Goal: Transaction & Acquisition: Obtain resource

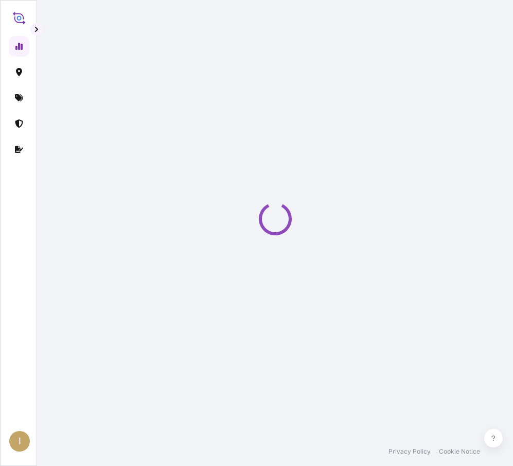
select select "2025"
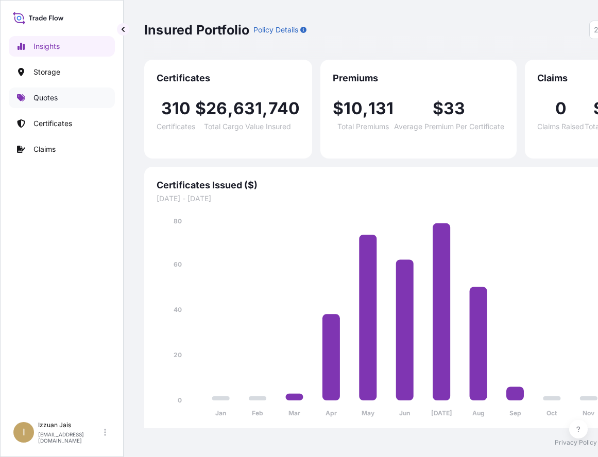
click at [48, 101] on p "Quotes" at bounding box center [45, 98] width 24 height 10
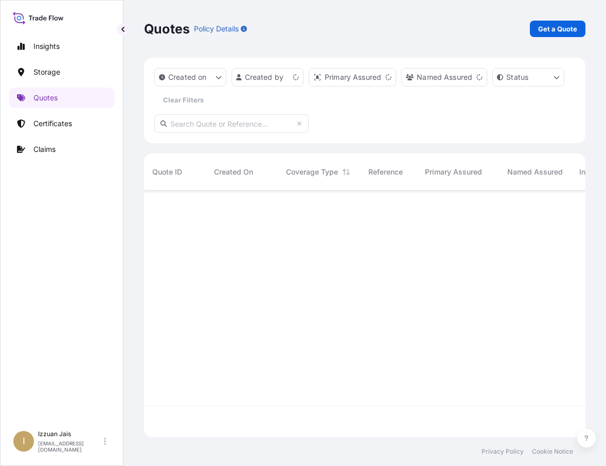
scroll to position [244, 433]
click at [513, 29] on p "Get a Quote" at bounding box center [558, 29] width 39 height 10
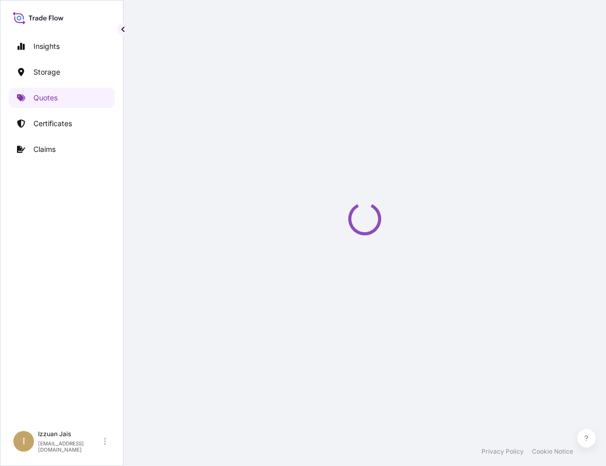
select select "Water"
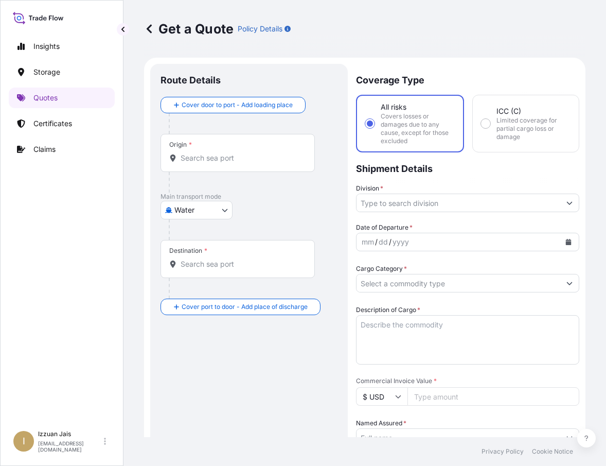
scroll to position [16, 0]
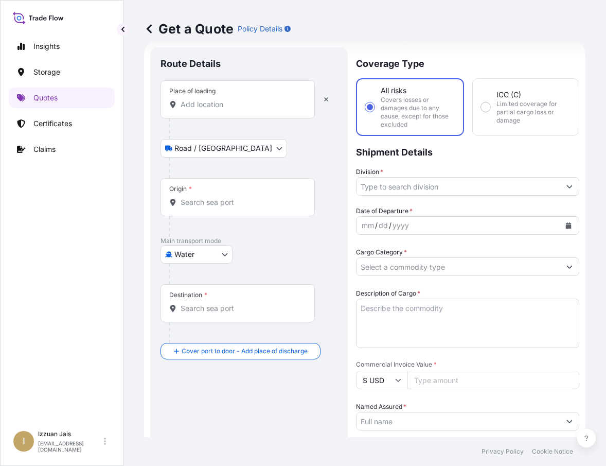
click at [208, 95] on div "Place of loading" at bounding box center [192, 91] width 46 height 8
click at [208, 99] on input "Place of loading" at bounding box center [242, 104] width 122 height 10
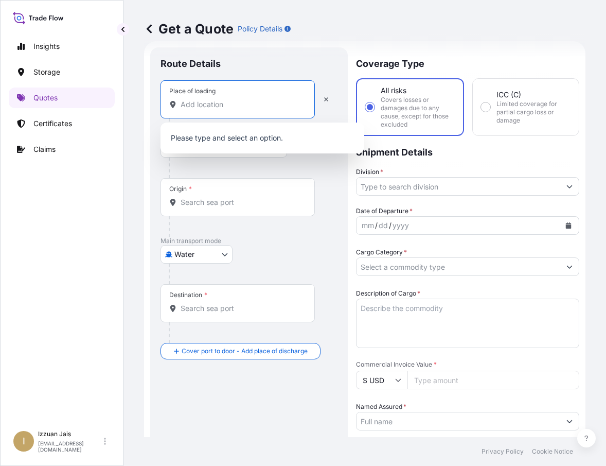
paste input "[US_STATE], [GEOGRAPHIC_DATA]"
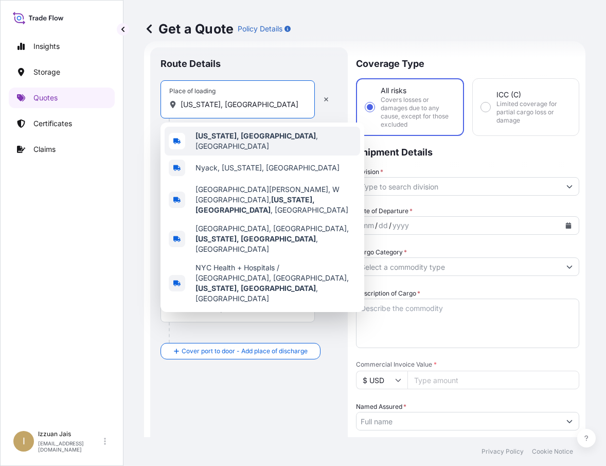
click at [202, 140] on b "[US_STATE], [GEOGRAPHIC_DATA]" at bounding box center [256, 135] width 120 height 9
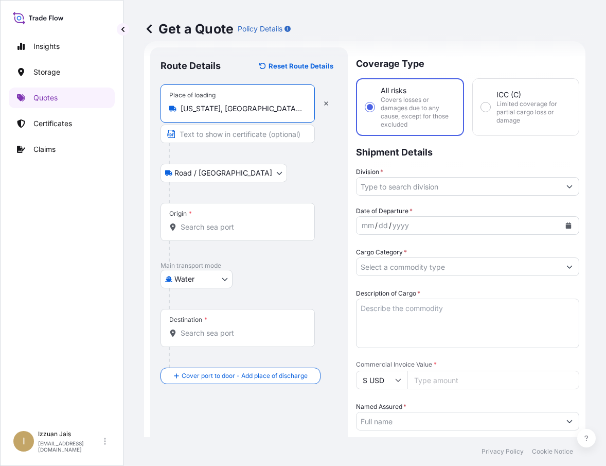
type input "[US_STATE], [GEOGRAPHIC_DATA], [GEOGRAPHIC_DATA]"
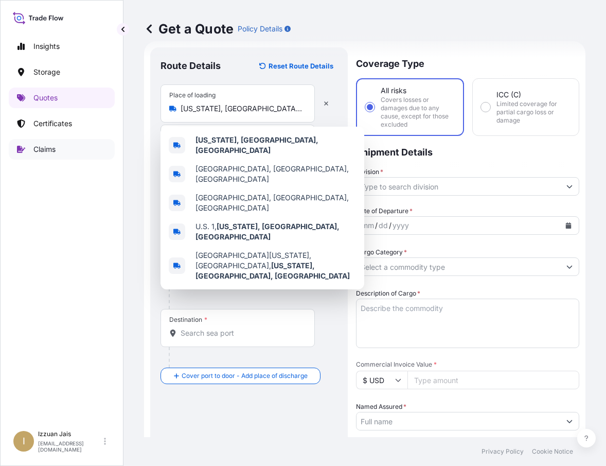
click at [68, 158] on link "Claims" at bounding box center [62, 149] width 106 height 21
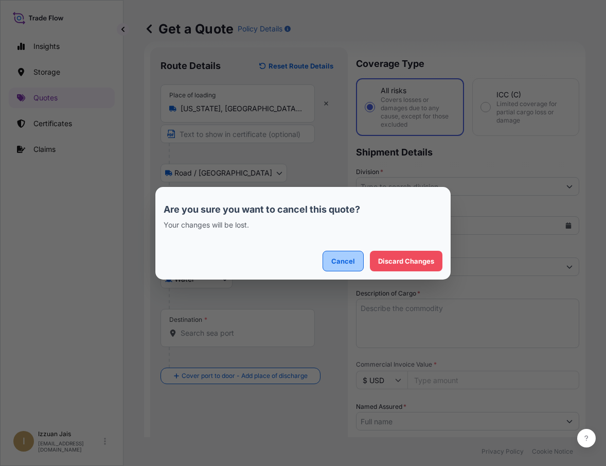
click at [345, 261] on p "Cancel" at bounding box center [344, 261] width 24 height 10
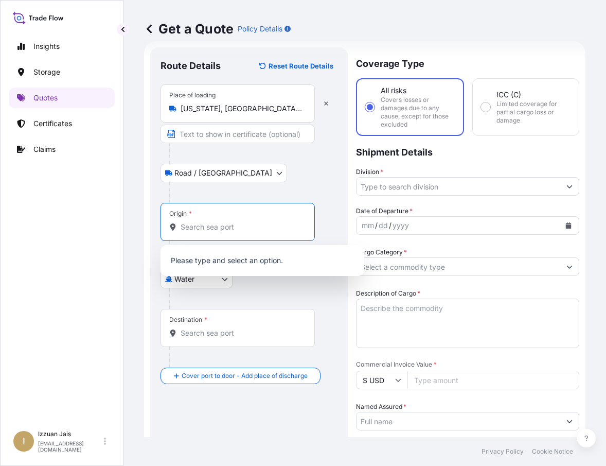
click at [201, 228] on input "Origin *" at bounding box center [242, 227] width 122 height 10
paste input "[GEOGRAPHIC_DATA]"
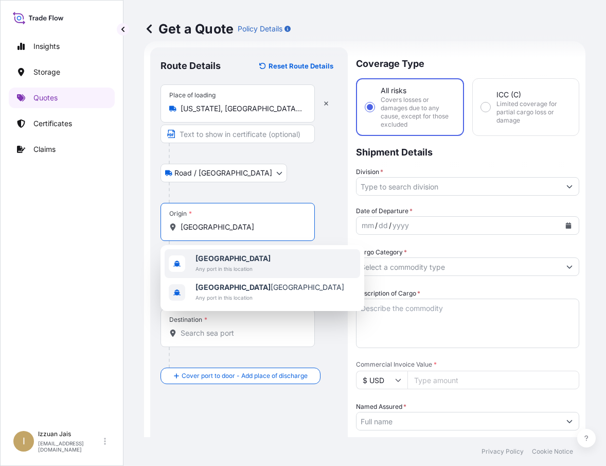
click at [206, 261] on b "[GEOGRAPHIC_DATA]" at bounding box center [233, 258] width 75 height 9
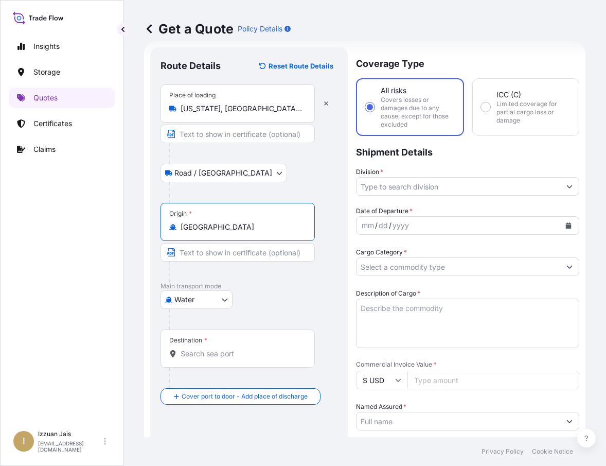
type input "[GEOGRAPHIC_DATA]"
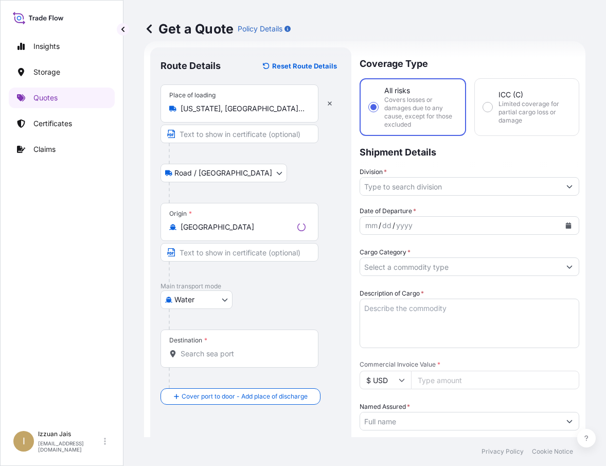
click at [61, 238] on div "Insights Storage Quotes Certificates Claims" at bounding box center [62, 226] width 106 height 398
click at [193, 352] on input "Destination *" at bounding box center [242, 354] width 122 height 10
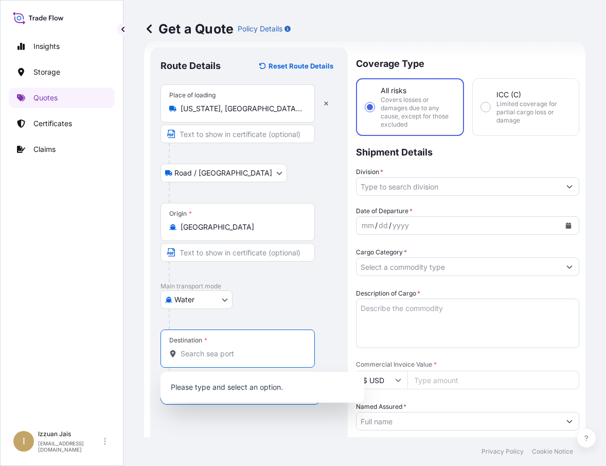
paste input "[GEOGRAPHIC_DATA], [GEOGRAPHIC_DATA]"
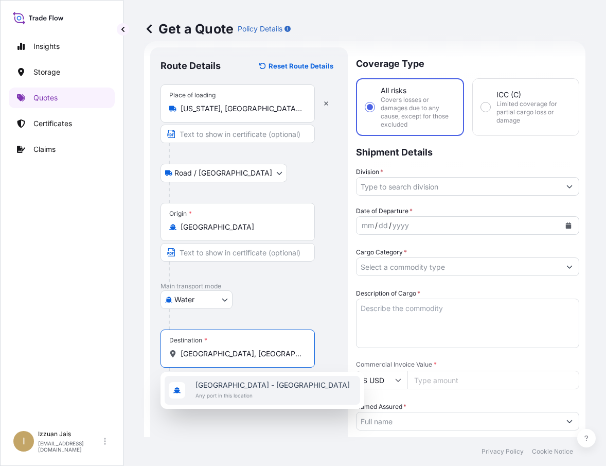
click at [200, 385] on span "[GEOGRAPHIC_DATA] - [GEOGRAPHIC_DATA]" at bounding box center [273, 385] width 154 height 10
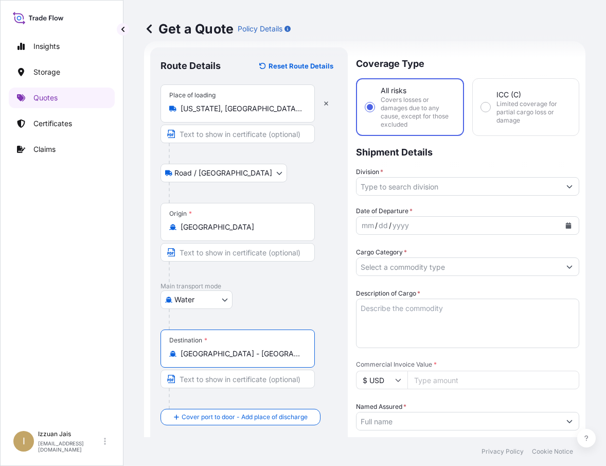
type input "[GEOGRAPHIC_DATA] - [GEOGRAPHIC_DATA]"
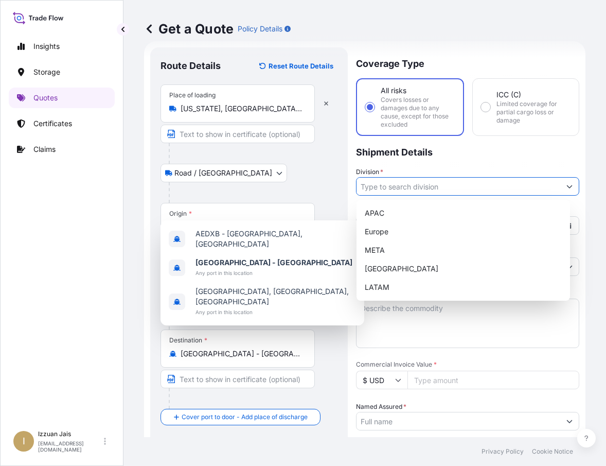
click at [448, 187] on input "Division *" at bounding box center [459, 186] width 204 height 19
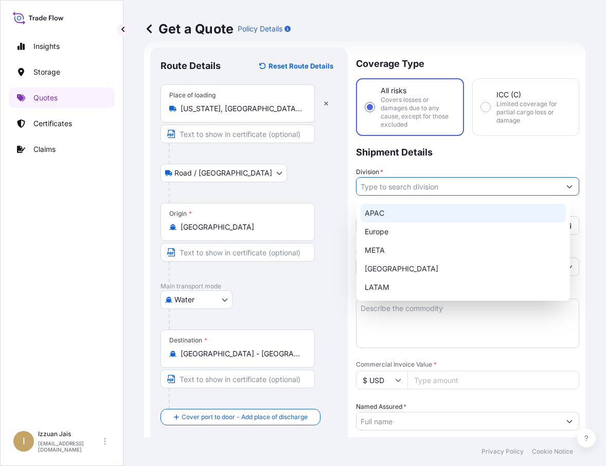
click at [404, 208] on div "APAC" at bounding box center [463, 213] width 205 height 19
type input "APAC"
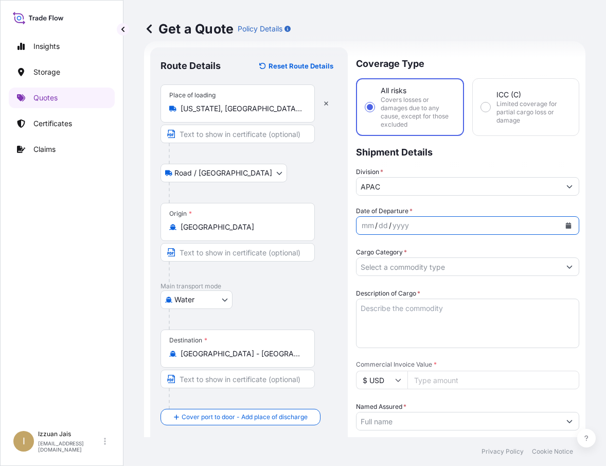
click at [513, 228] on button "Calendar" at bounding box center [569, 225] width 16 height 16
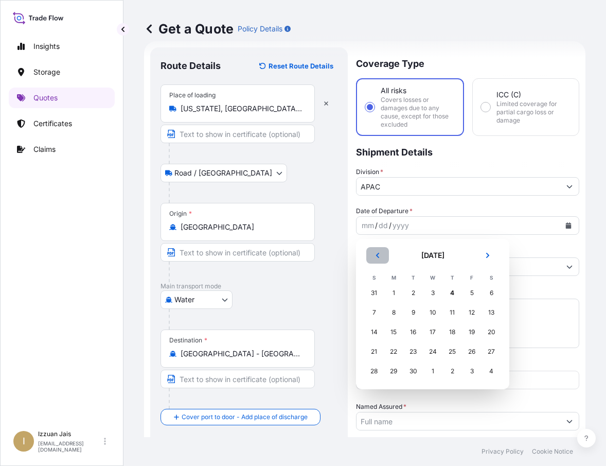
click at [376, 252] on icon "Previous" at bounding box center [378, 255] width 6 height 6
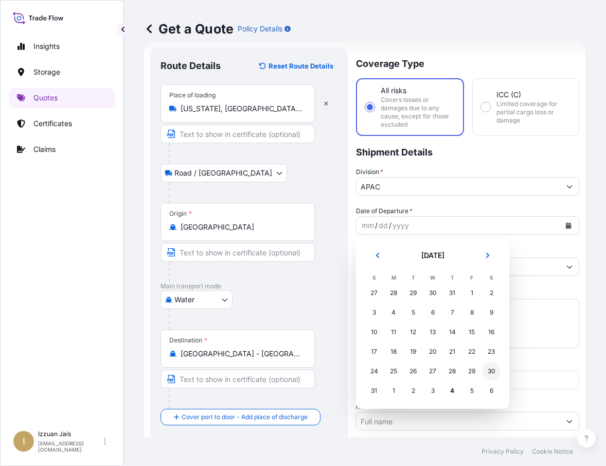
click at [491, 374] on div "30" at bounding box center [491, 371] width 19 height 19
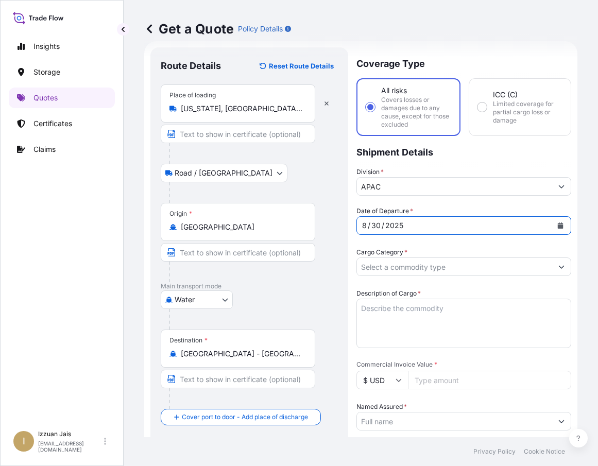
click at [513, 261] on div at bounding box center [463, 266] width 215 height 19
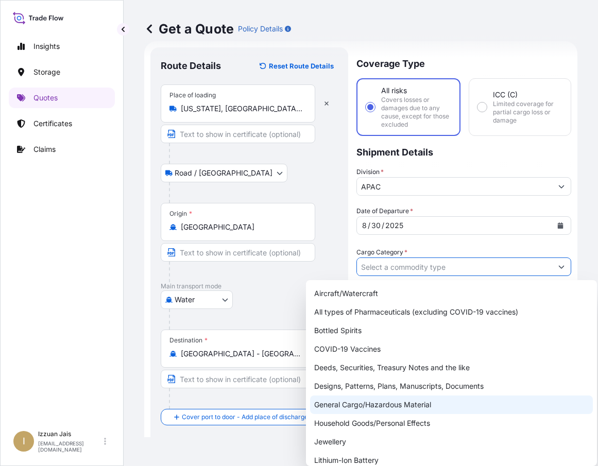
click at [367, 405] on div "General Cargo/Hazardous Material" at bounding box center [451, 404] width 283 height 19
type input "General Cargo/Hazardous Material"
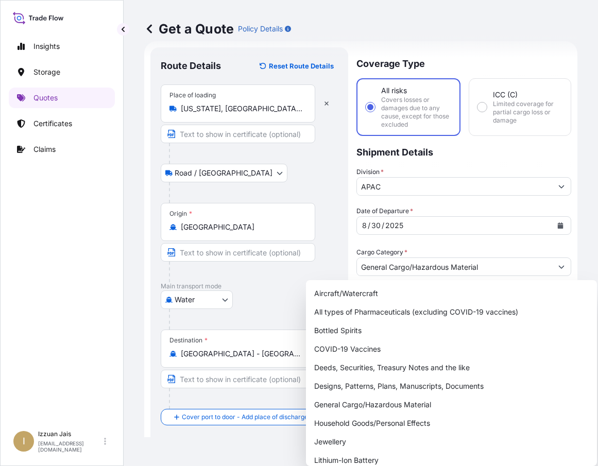
click at [513, 260] on div "Get a Quote Policy Details Route Details Reset Route Details Place of loading […" at bounding box center [361, 218] width 474 height 437
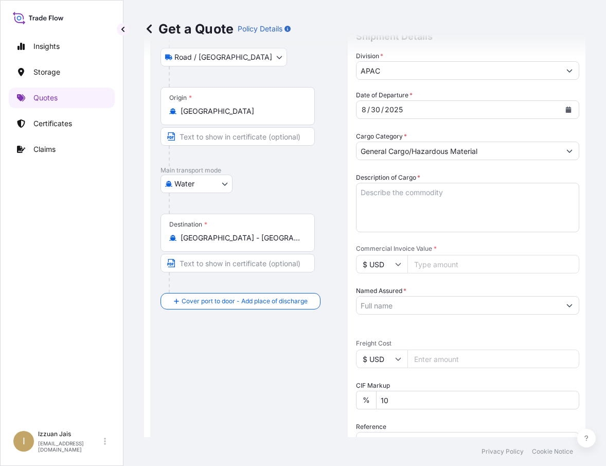
scroll to position [138, 0]
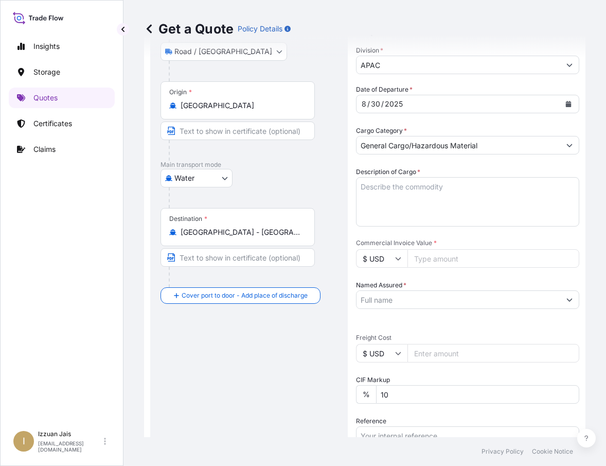
click at [401, 196] on textarea "Description of Cargo *" at bounding box center [467, 201] width 223 height 49
paste textarea "PACKAGES LOADED ONTO 1 PALLET LOADED INTO 1 LCL TUBE NUT & SLV 1/4 IN 10 PK"
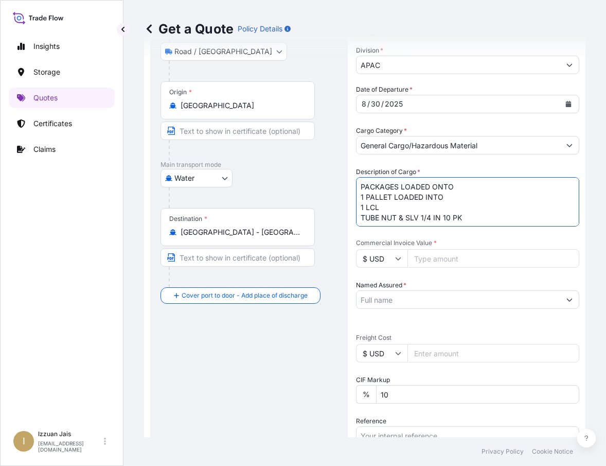
click at [362, 187] on textarea "PACKAGES LOADED ONTO 1 PALLET LOADED INTO 1 LCL TUBE NUT & SLV 1/4 IN 10 PK" at bounding box center [467, 201] width 223 height 49
drag, startPoint x: 485, startPoint y: 217, endPoint x: 344, endPoint y: 217, distance: 141.6
click at [344, 217] on form "Route Details Reset Route Details Place of loading [US_STATE], [GEOGRAPHIC_DATA…" at bounding box center [365, 286] width 442 height 732
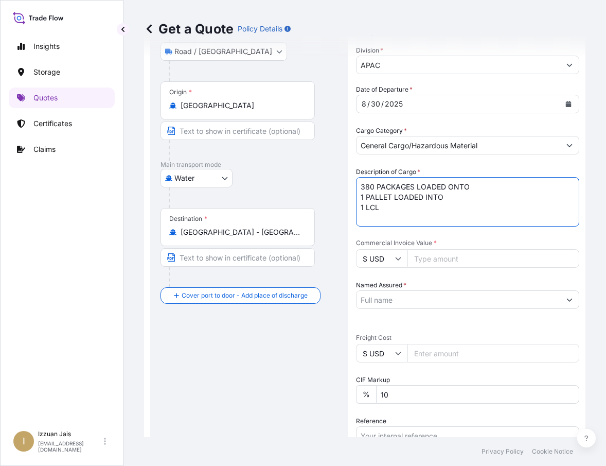
paste textarea "CHEMICAL COMPOUNDS (NON HAZARDOUS)"
drag, startPoint x: 451, startPoint y: 216, endPoint x: 553, endPoint y: 216, distance: 102.5
click at [513, 216] on textarea "380 PACKAGES LOADED ONTO 1 PALLET LOADED INTO 1 LCL CHEMICAL COMPOUNDS (NON HAZ…" at bounding box center [467, 201] width 223 height 49
type textarea "380 PACKAGES LOADED ONTO 1 PALLET LOADED INTO 1 LCL CHEMICAL COMPOUNDS"
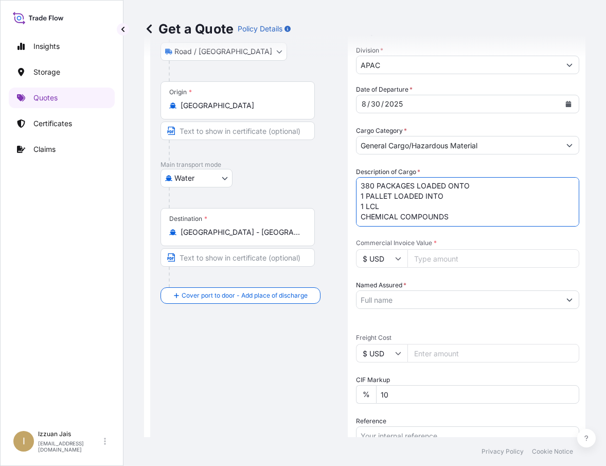
click at [420, 259] on input "Commercial Invoice Value *" at bounding box center [494, 258] width 172 height 19
type input "8315.11"
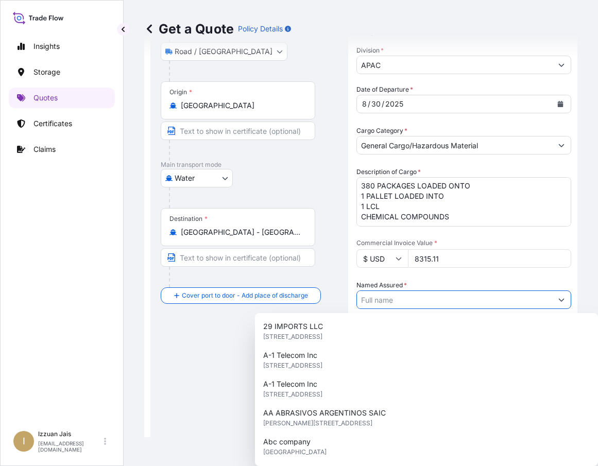
click at [418, 301] on input "Named Assured *" at bounding box center [454, 299] width 195 height 19
click at [196, 391] on div "Route Details Reset Route Details Place of loading [US_STATE], [GEOGRAPHIC_DATA…" at bounding box center [249, 285] width 177 height 699
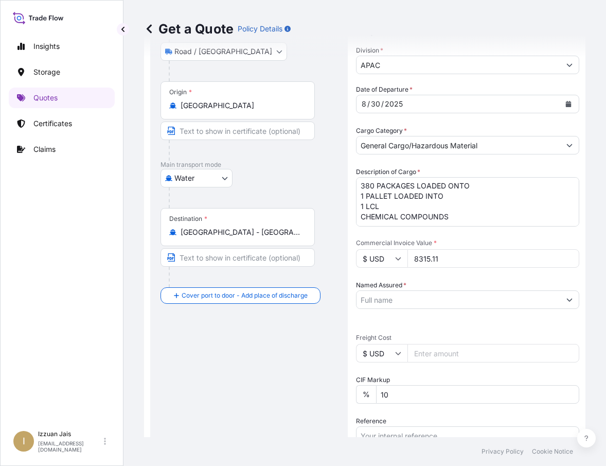
drag, startPoint x: 222, startPoint y: 398, endPoint x: 170, endPoint y: 435, distance: 63.6
click at [222, 398] on div "Route Details Reset Route Details Place of loading [US_STATE], [GEOGRAPHIC_DATA…" at bounding box center [249, 285] width 177 height 699
click at [395, 298] on input "Named Assured *" at bounding box center [459, 299] width 204 height 19
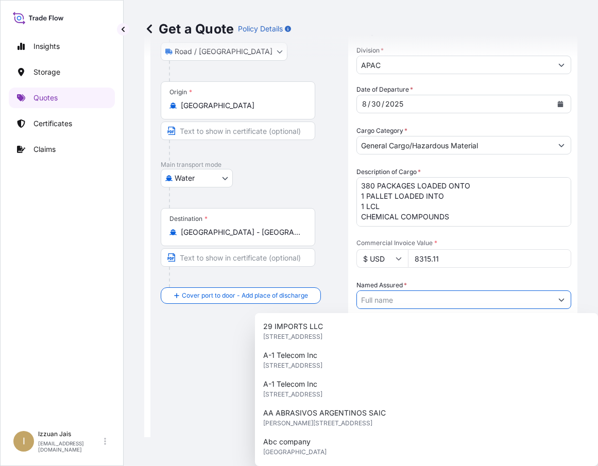
paste input "ECOLAB PRODUCTION LLC"
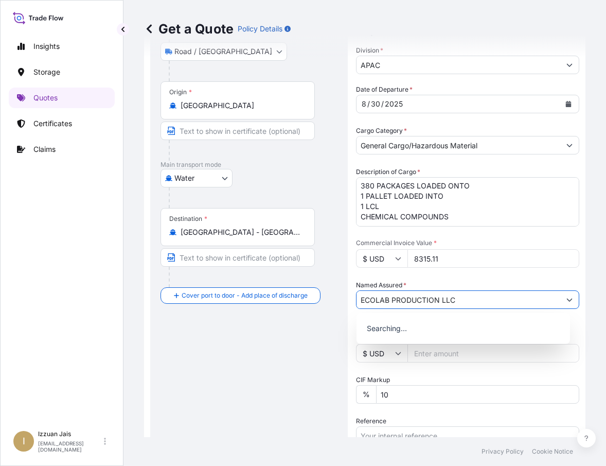
type input "ECOLAB PRODUCTION LLC"
click at [229, 349] on div "Route Details Reset Route Details Place of loading [US_STATE], [GEOGRAPHIC_DATA…" at bounding box center [249, 285] width 177 height 699
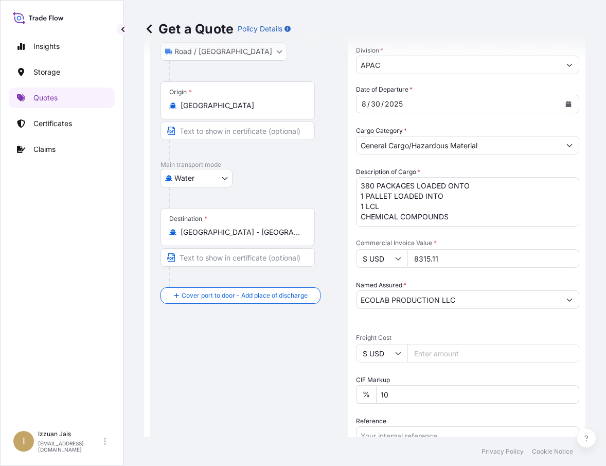
click at [429, 355] on input "Freight Cost" at bounding box center [494, 353] width 172 height 19
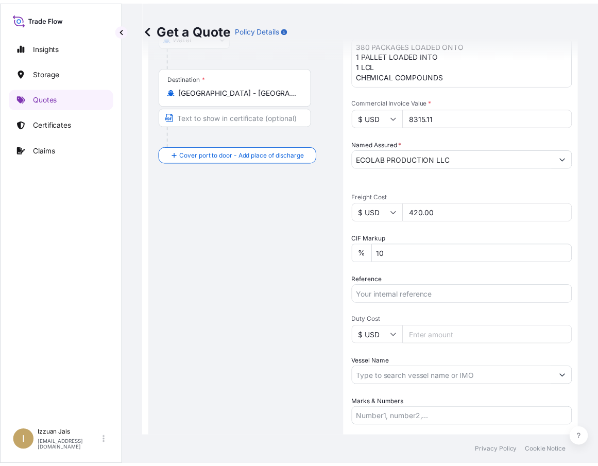
scroll to position [283, 0]
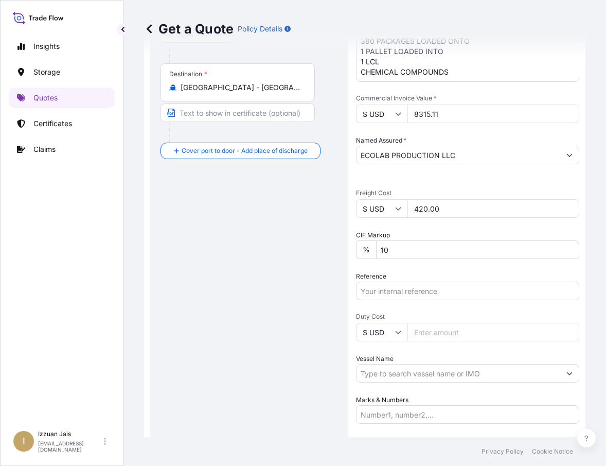
type input "420.00"
click at [424, 332] on input "Duty Cost" at bounding box center [494, 332] width 172 height 19
type input "420.00"
click at [220, 301] on div "Route Details Reset Route Details Place of loading [US_STATE], [GEOGRAPHIC_DATA…" at bounding box center [249, 140] width 177 height 699
click at [382, 375] on input "Vessel Name" at bounding box center [459, 373] width 204 height 19
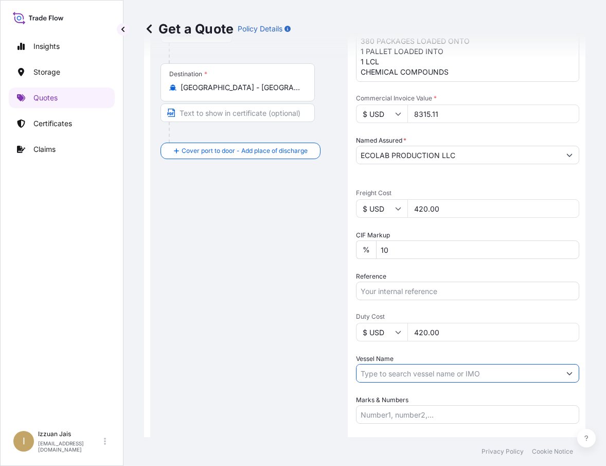
paste input "[GEOGRAPHIC_DATA]"
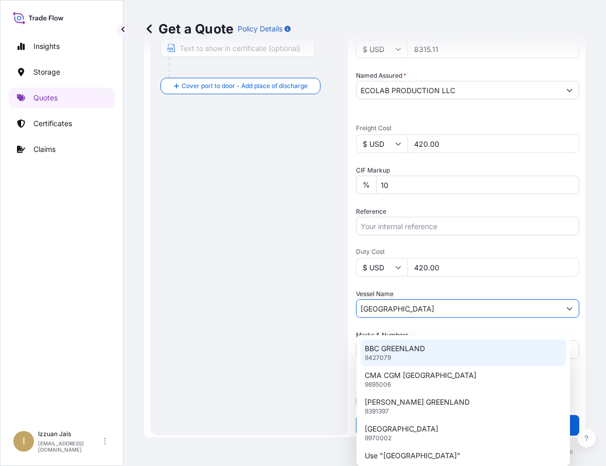
scroll to position [352, 0]
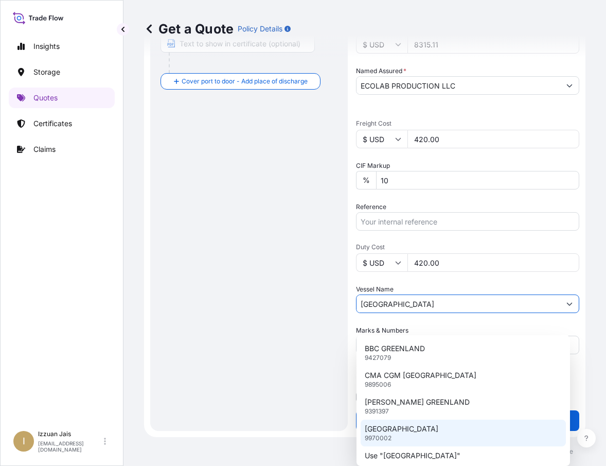
click at [374, 428] on p "[GEOGRAPHIC_DATA]" at bounding box center [402, 429] width 74 height 10
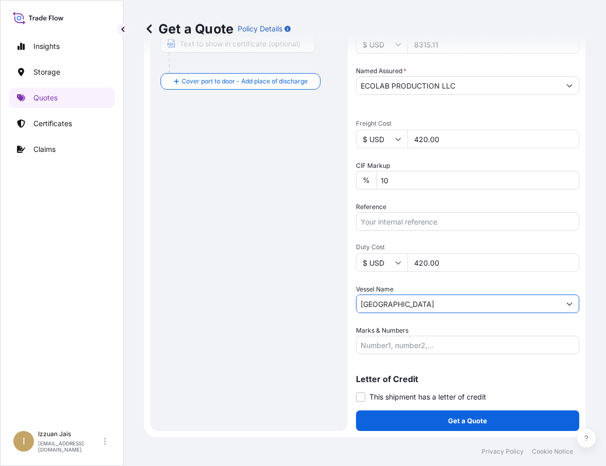
type input "[GEOGRAPHIC_DATA]"
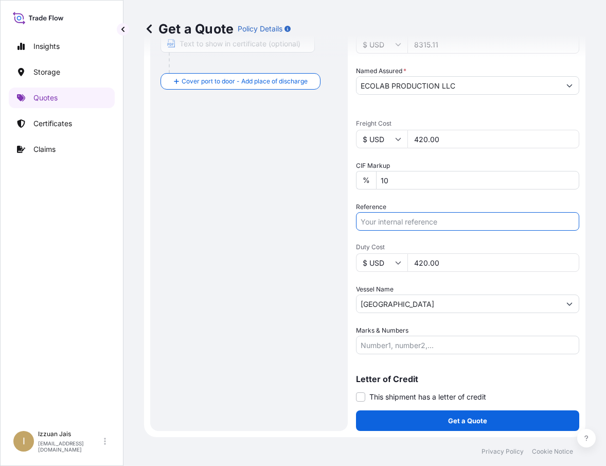
click at [371, 218] on input "Reference" at bounding box center [467, 221] width 223 height 19
paste input "US30220847506"
type input "US30220847506"
click at [240, 241] on div "Route Details Reset Route Details Place of loading [US_STATE], [GEOGRAPHIC_DATA…" at bounding box center [249, 71] width 177 height 699
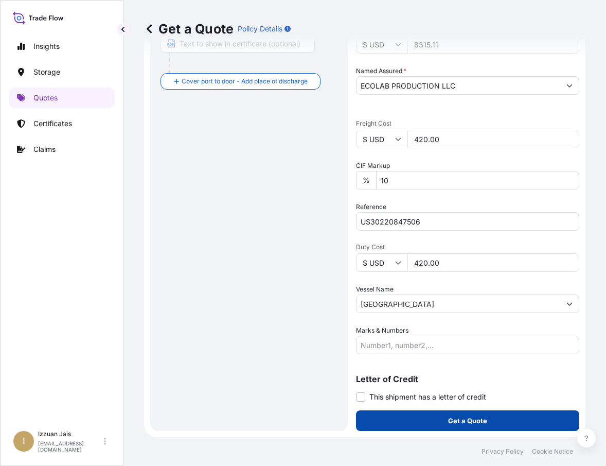
click at [454, 418] on p "Get a Quote" at bounding box center [467, 420] width 39 height 10
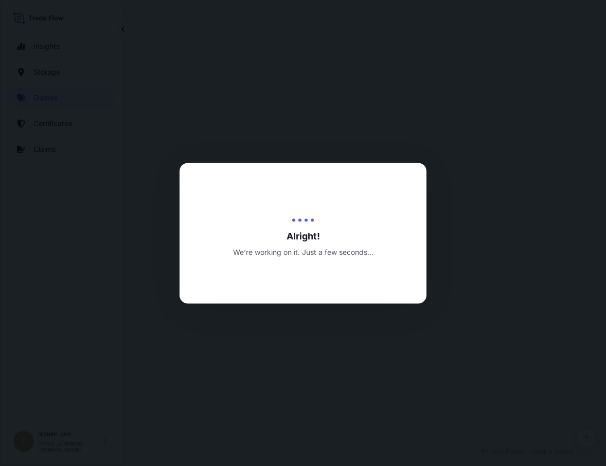
select select "Road / [GEOGRAPHIC_DATA]"
select select "Water"
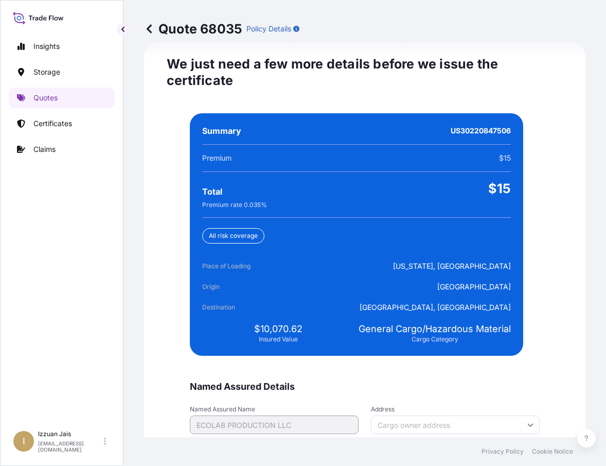
scroll to position [2509, 0]
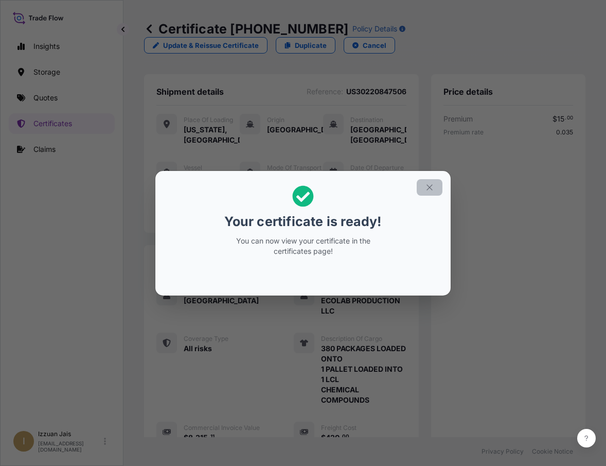
click at [430, 183] on icon "button" at bounding box center [429, 187] width 9 height 9
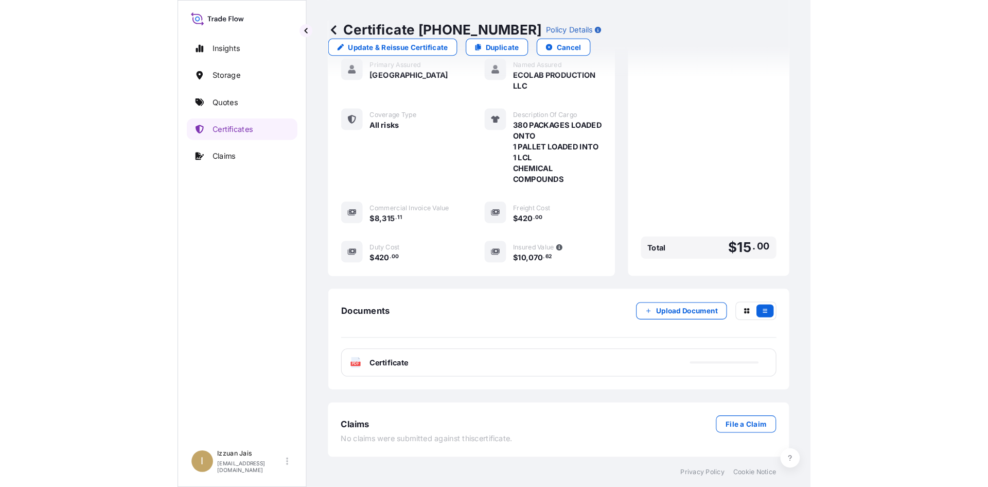
scroll to position [247, 0]
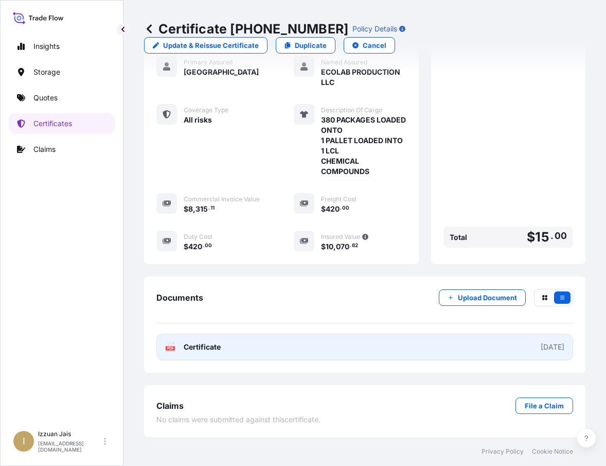
click at [202, 346] on span "Certificate" at bounding box center [202, 347] width 37 height 10
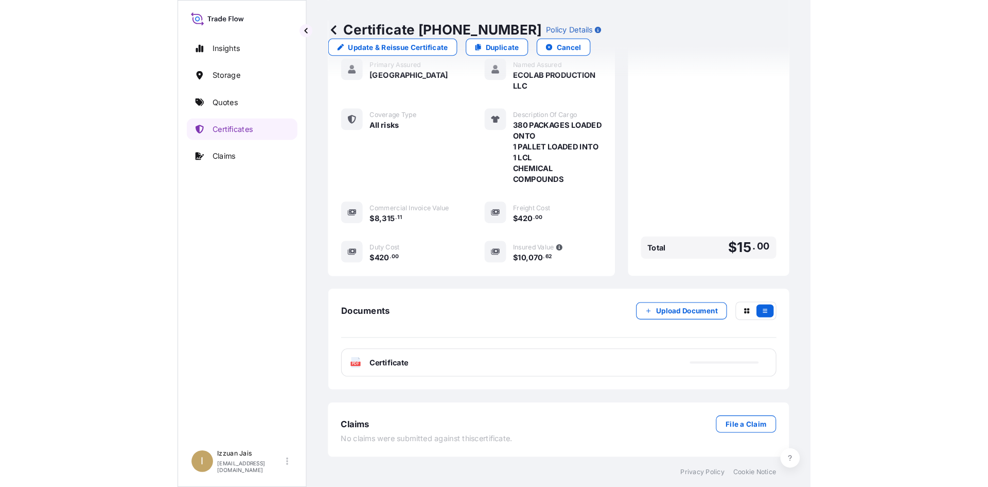
scroll to position [75, 0]
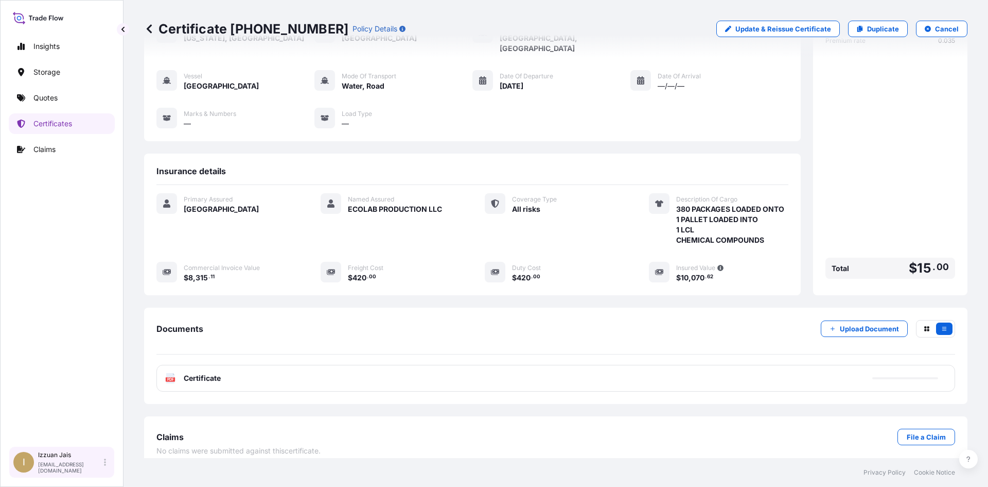
click at [103, 459] on div "[PERSON_NAME] [EMAIL_ADDRESS][DOMAIN_NAME]" at bounding box center [74, 461] width 72 height 23
